Goal: Transaction & Acquisition: Purchase product/service

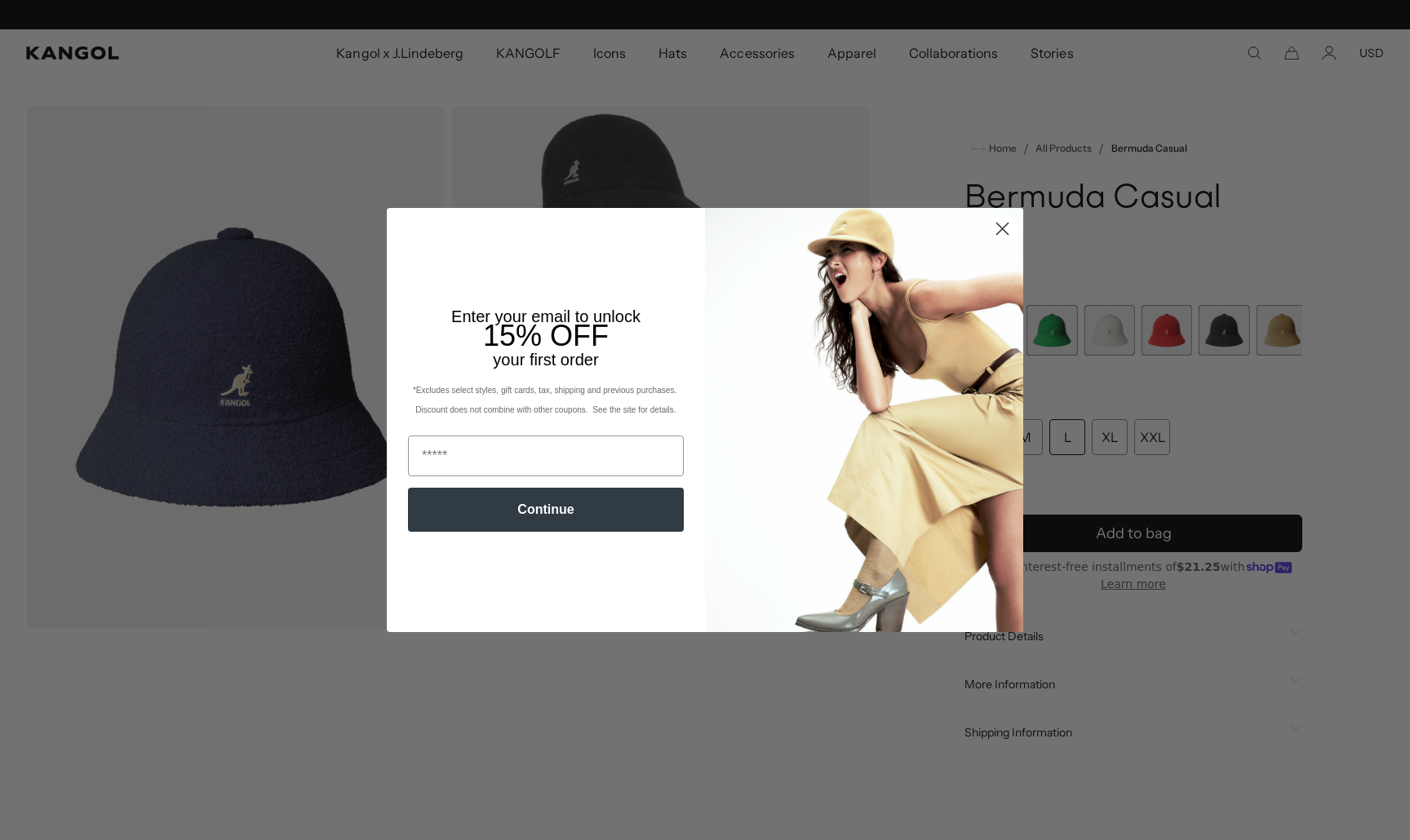
scroll to position [0, 336]
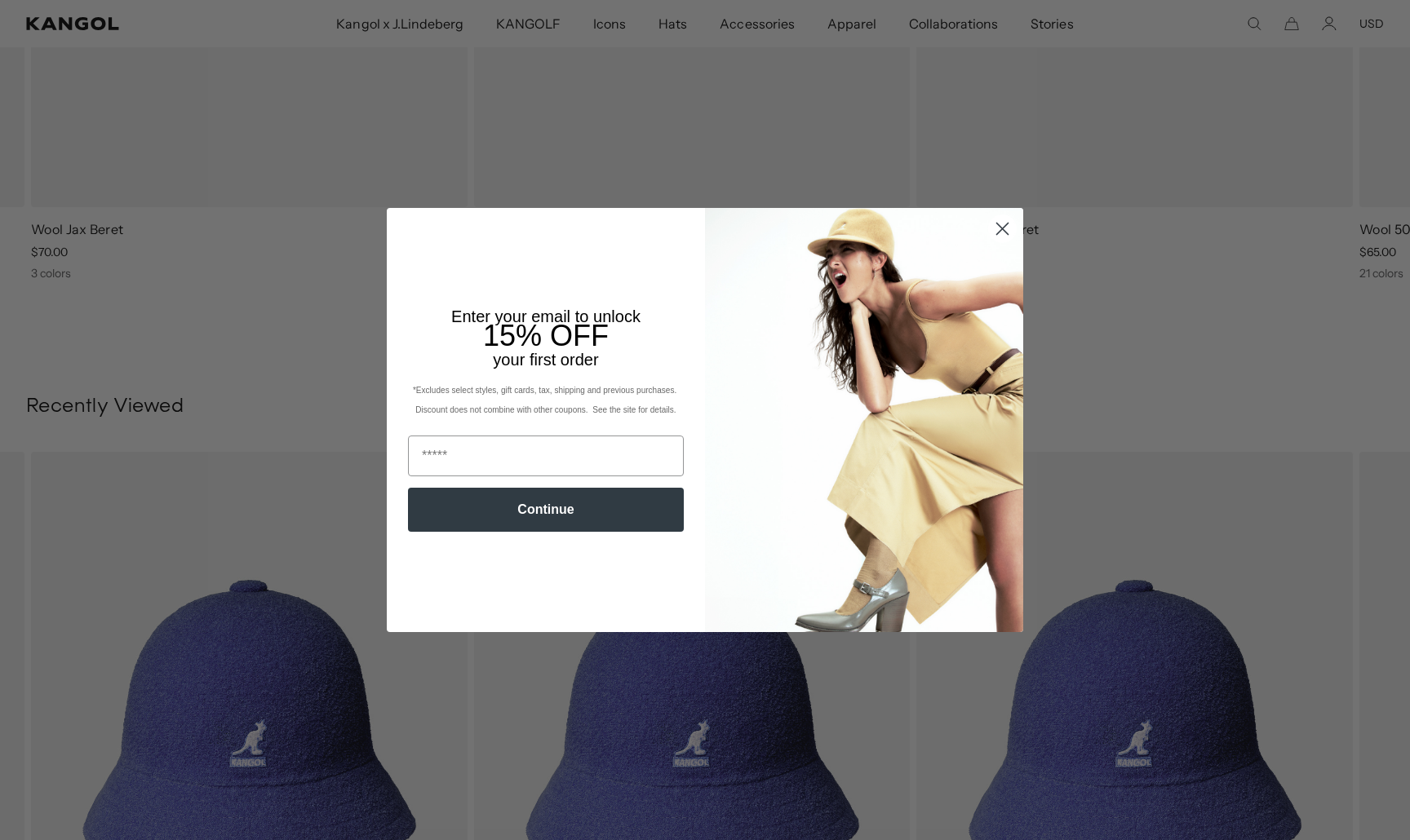
scroll to position [2520, 0]
